Goal: Find specific page/section: Find specific page/section

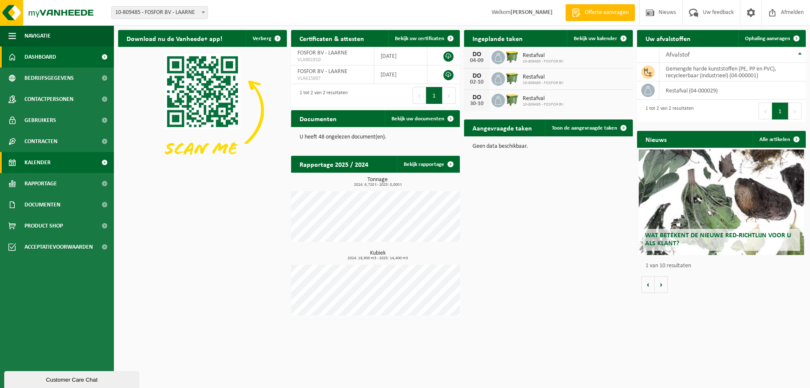
click at [35, 153] on span "Kalender" at bounding box center [37, 162] width 26 height 21
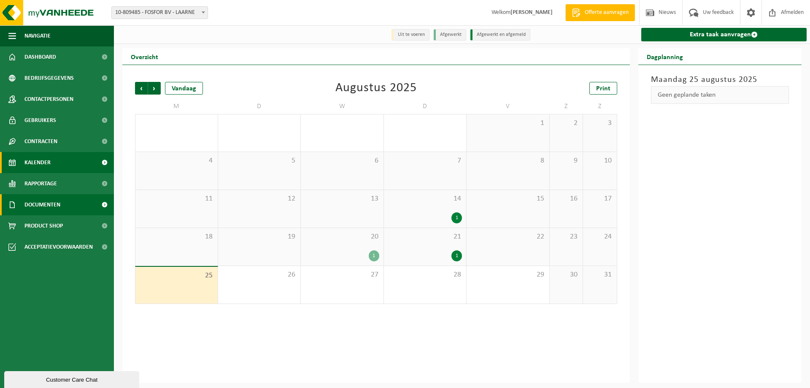
click at [62, 204] on link "Documenten" at bounding box center [57, 204] width 114 height 21
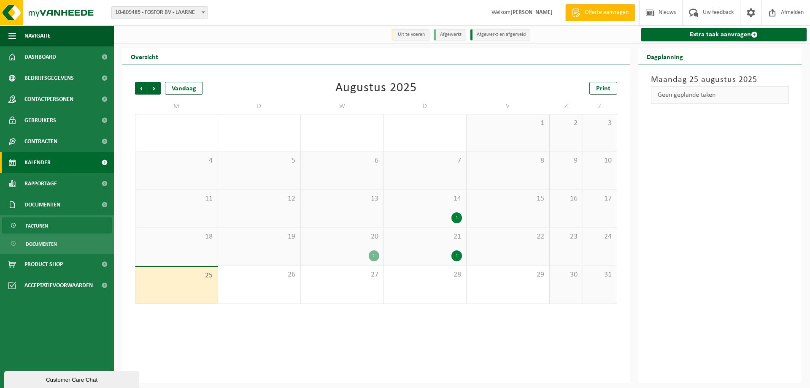
click at [54, 229] on link "Facturen" at bounding box center [57, 225] width 110 height 16
